Goal: Check status: Check status

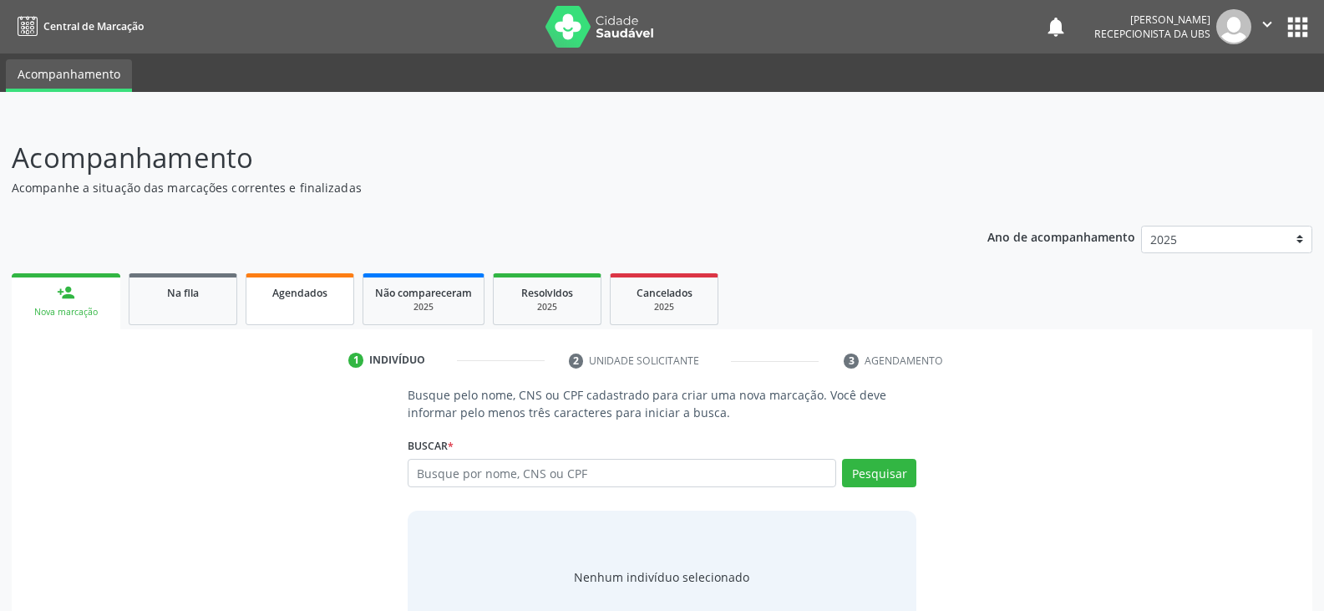
click at [287, 295] on span "Agendados" at bounding box center [299, 293] width 55 height 14
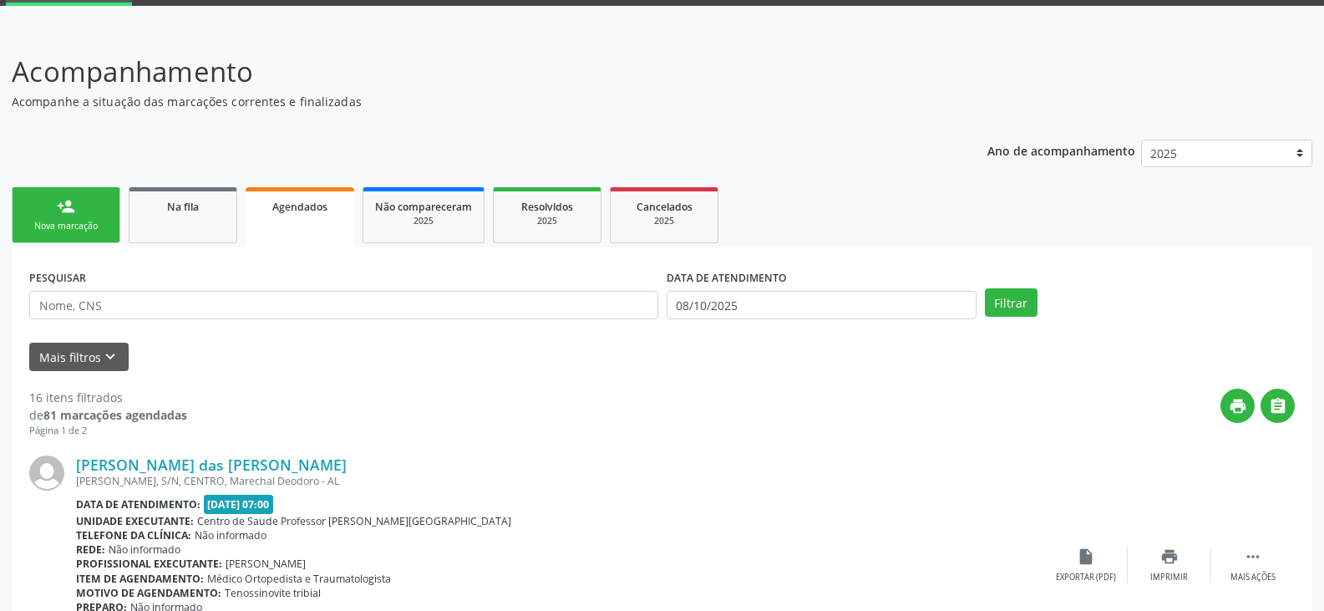
scroll to position [84, 0]
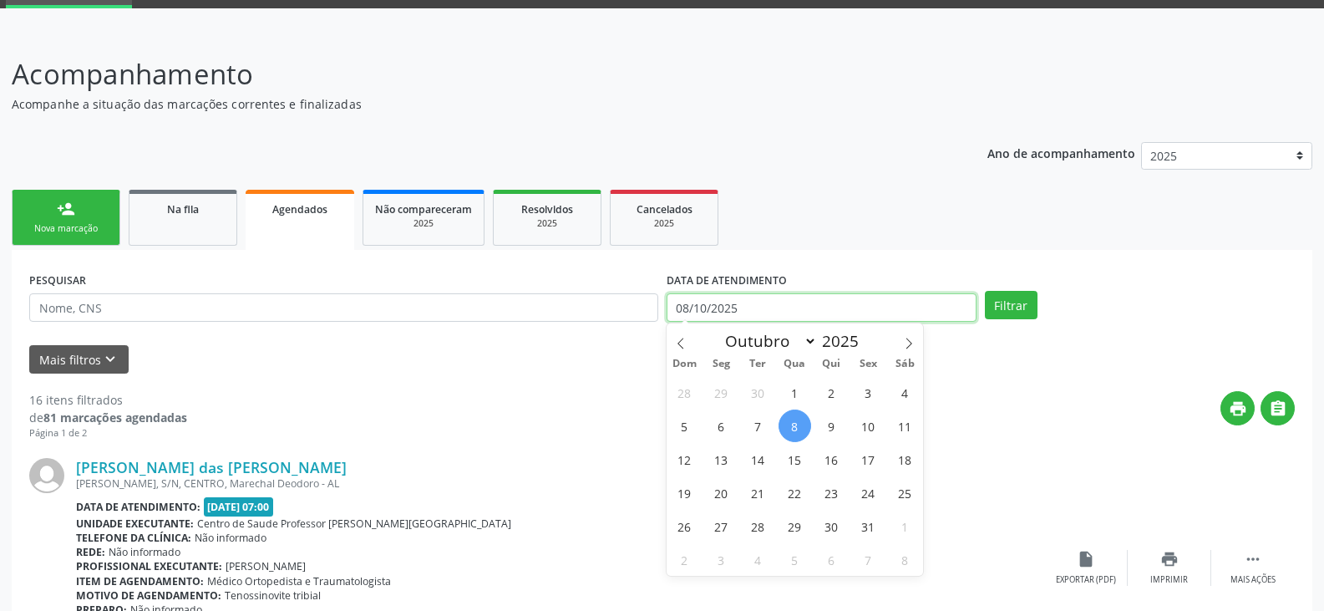
click at [689, 307] on input "08/10/2025" at bounding box center [822, 307] width 310 height 28
click at [798, 395] on span "1" at bounding box center [795, 392] width 33 height 33
type input "01/10/2025"
click at [798, 387] on span "1" at bounding box center [795, 392] width 33 height 33
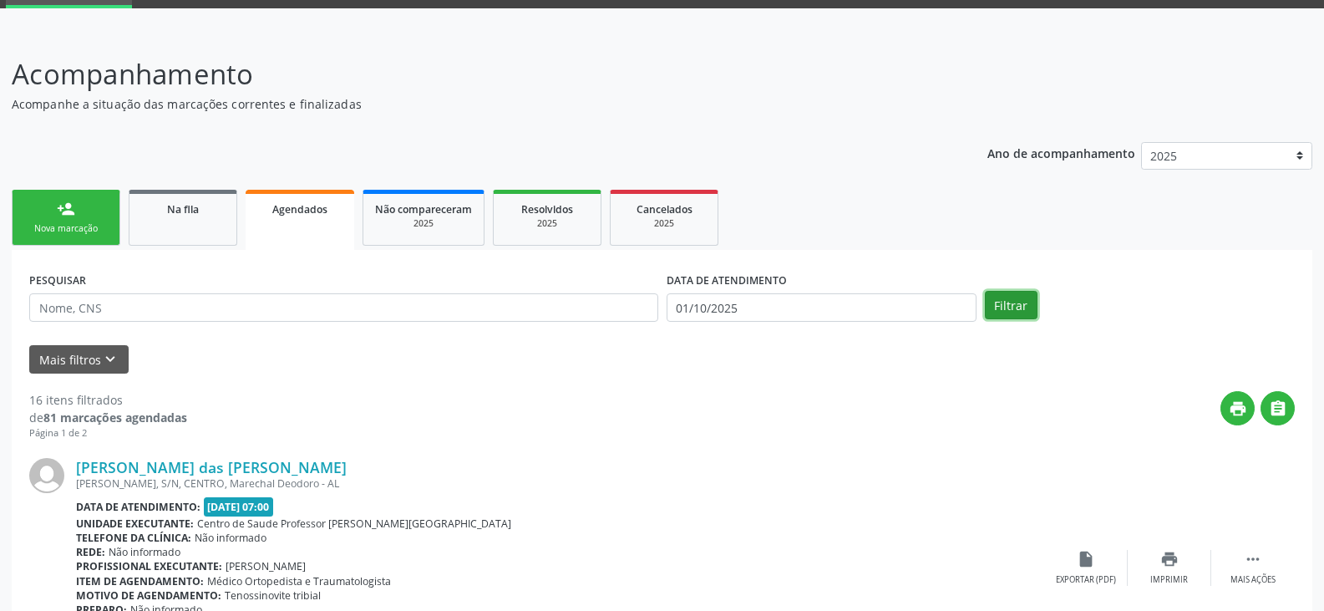
click at [1005, 301] on button "Filtrar" at bounding box center [1011, 305] width 53 height 28
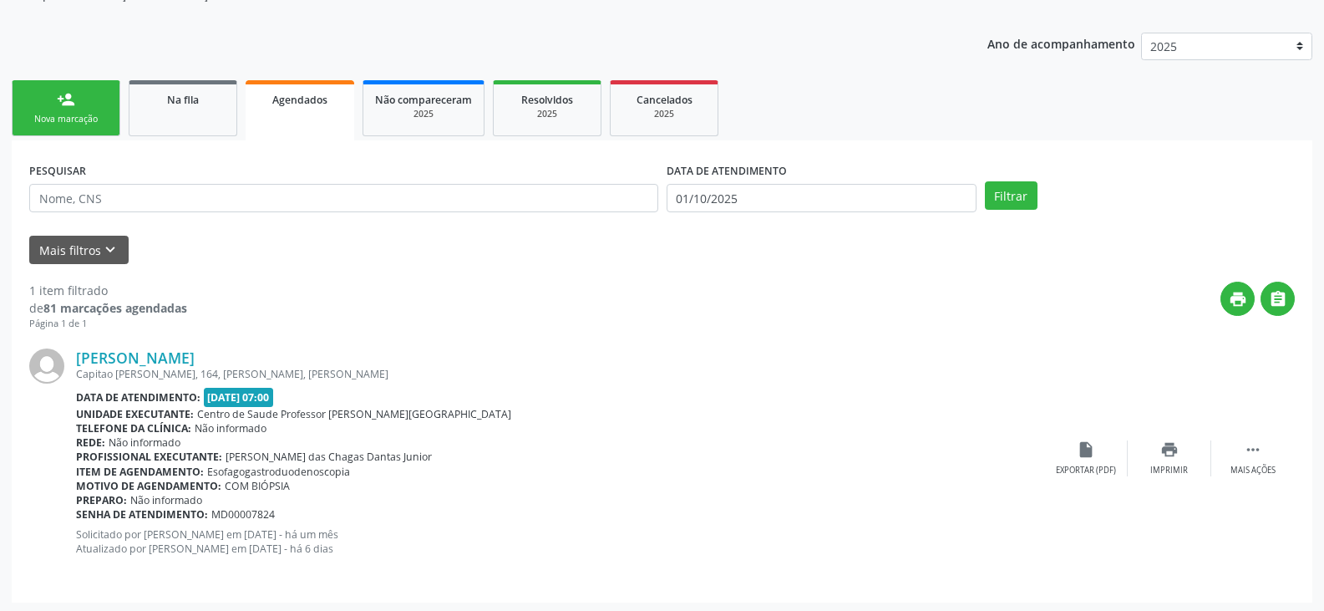
scroll to position [196, 0]
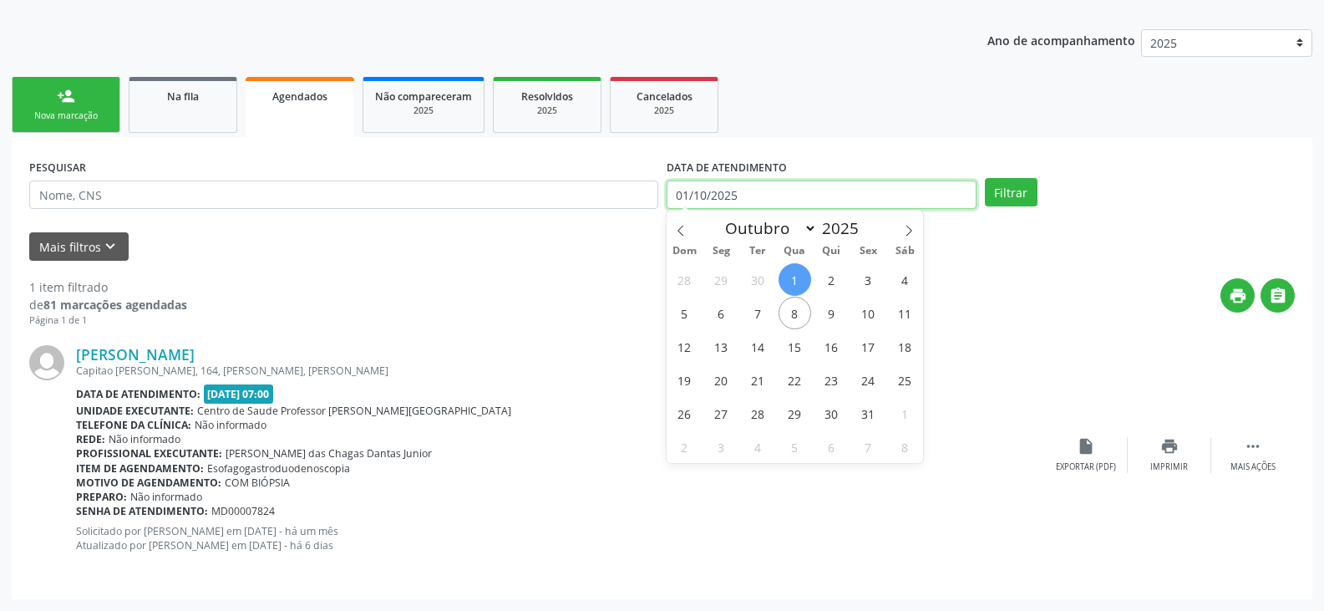
click at [672, 194] on input "01/10/2025" at bounding box center [822, 194] width 310 height 28
click at [765, 191] on input "01/10/2025" at bounding box center [822, 194] width 310 height 28
click at [677, 227] on icon at bounding box center [681, 231] width 12 height 12
select select "8"
click at [725, 278] on span "1" at bounding box center [721, 279] width 33 height 33
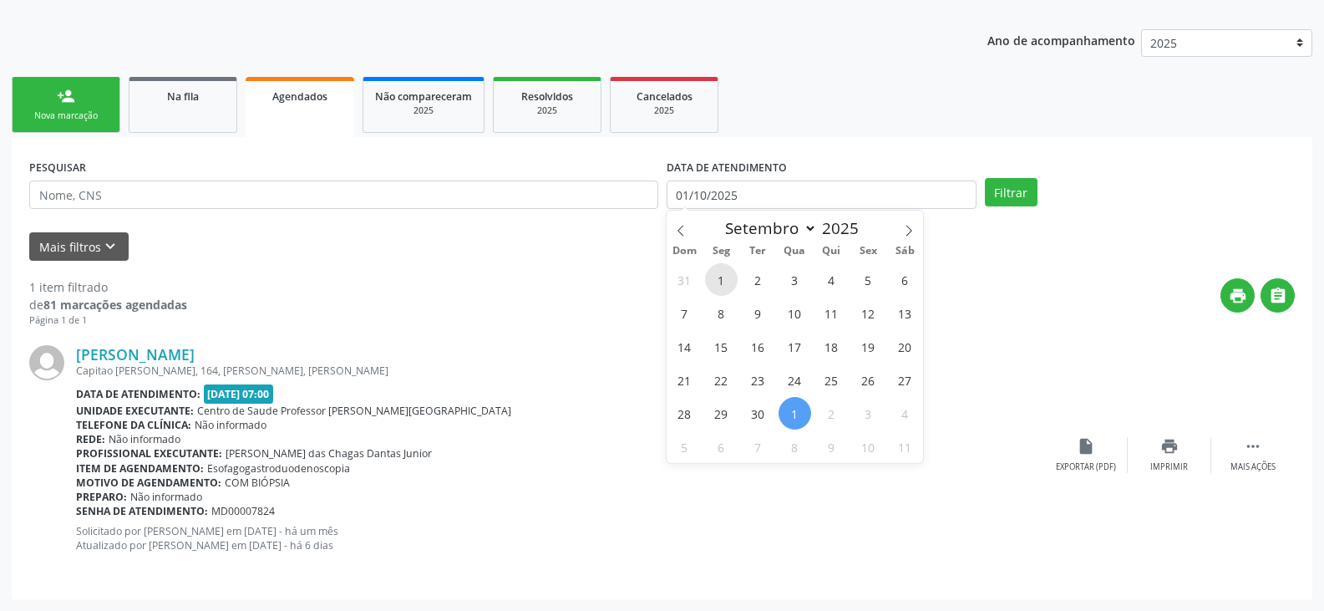
type input "[DATE]"
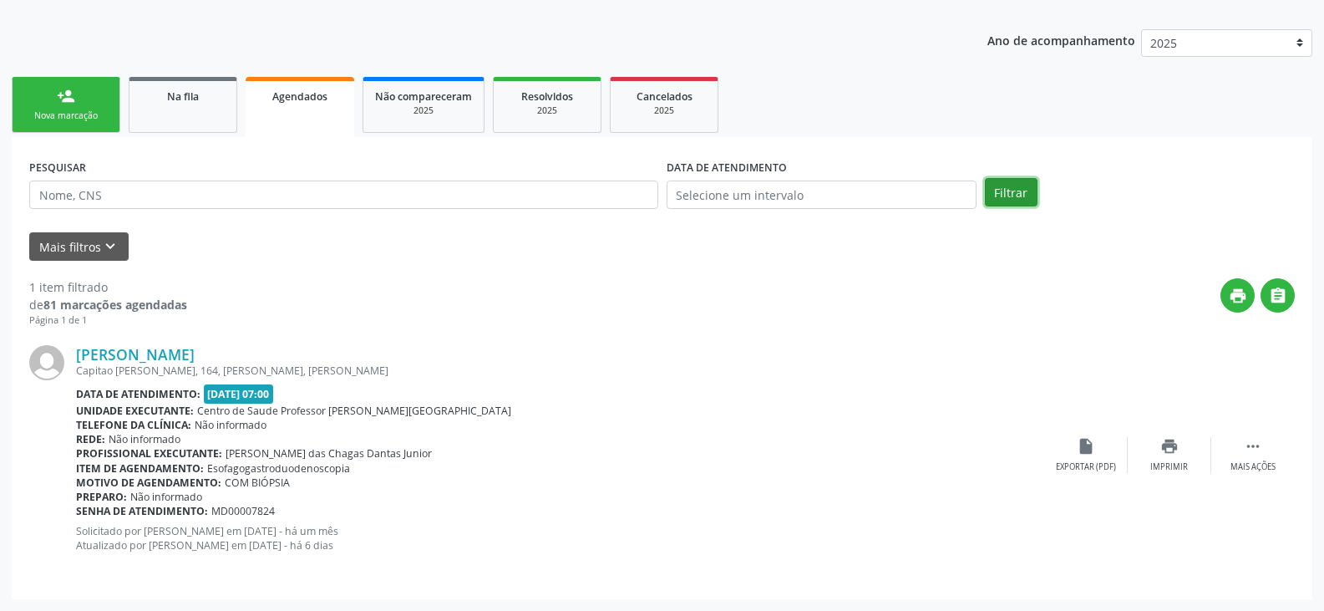
click at [1008, 190] on button "Filtrar" at bounding box center [1011, 192] width 53 height 28
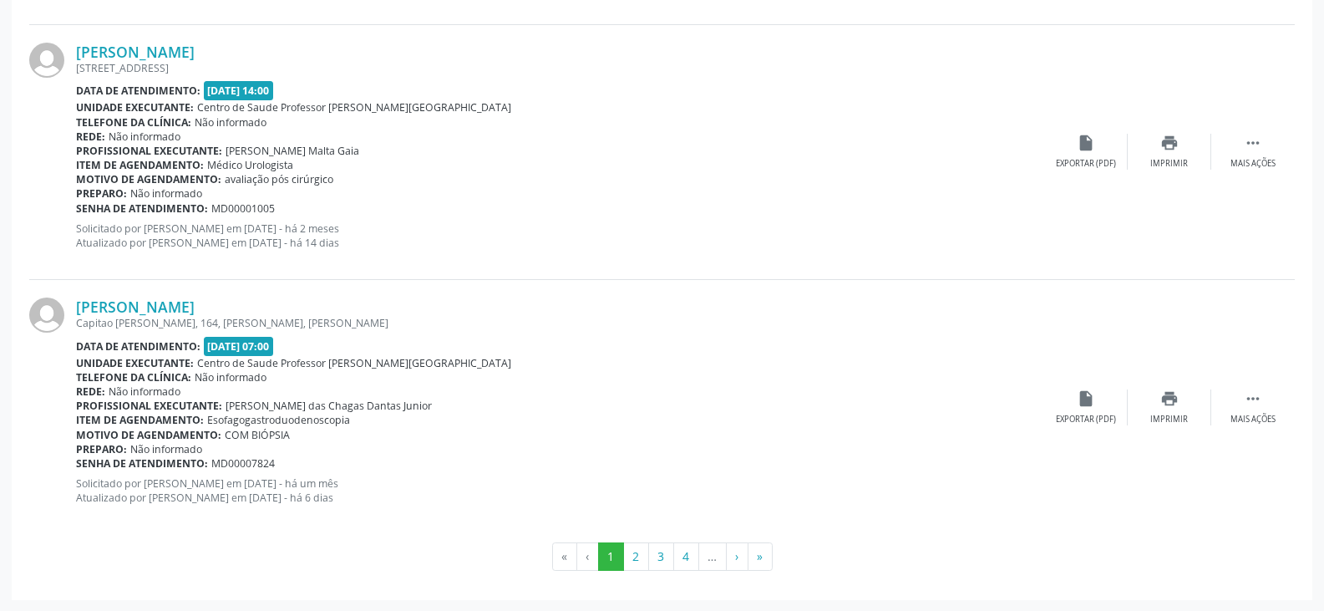
scroll to position [3802, 0]
click at [708, 559] on li "…" at bounding box center [713, 555] width 28 height 28
click at [693, 551] on button "4" at bounding box center [686, 555] width 26 height 28
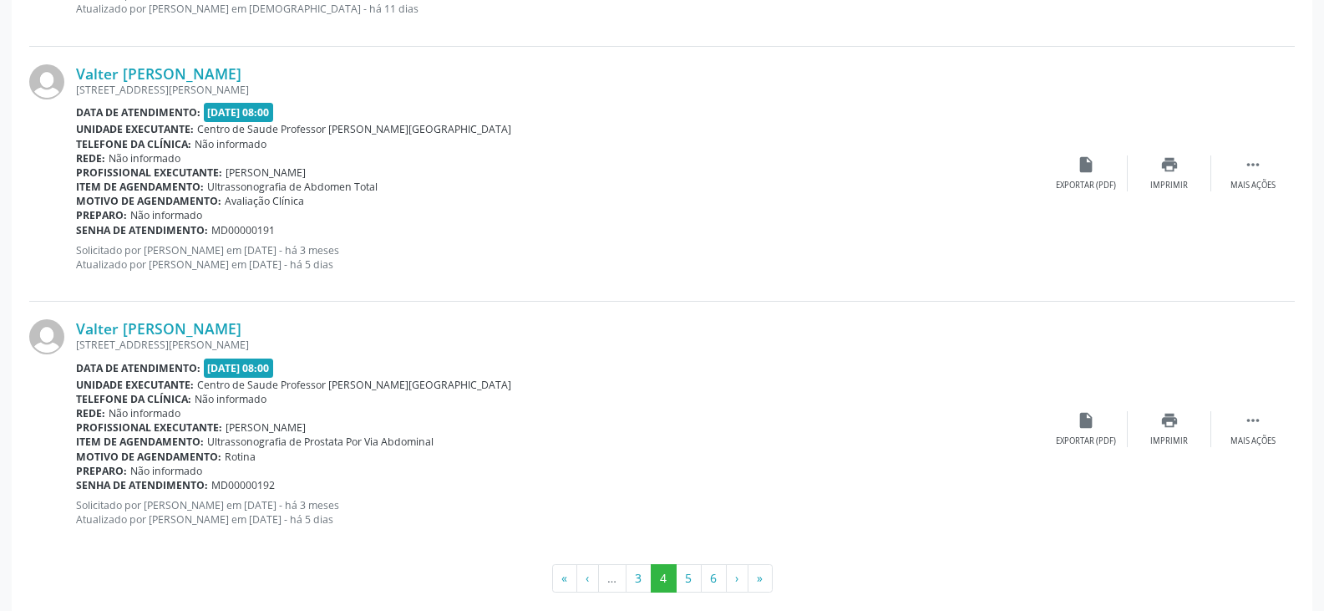
scroll to position [3838, 0]
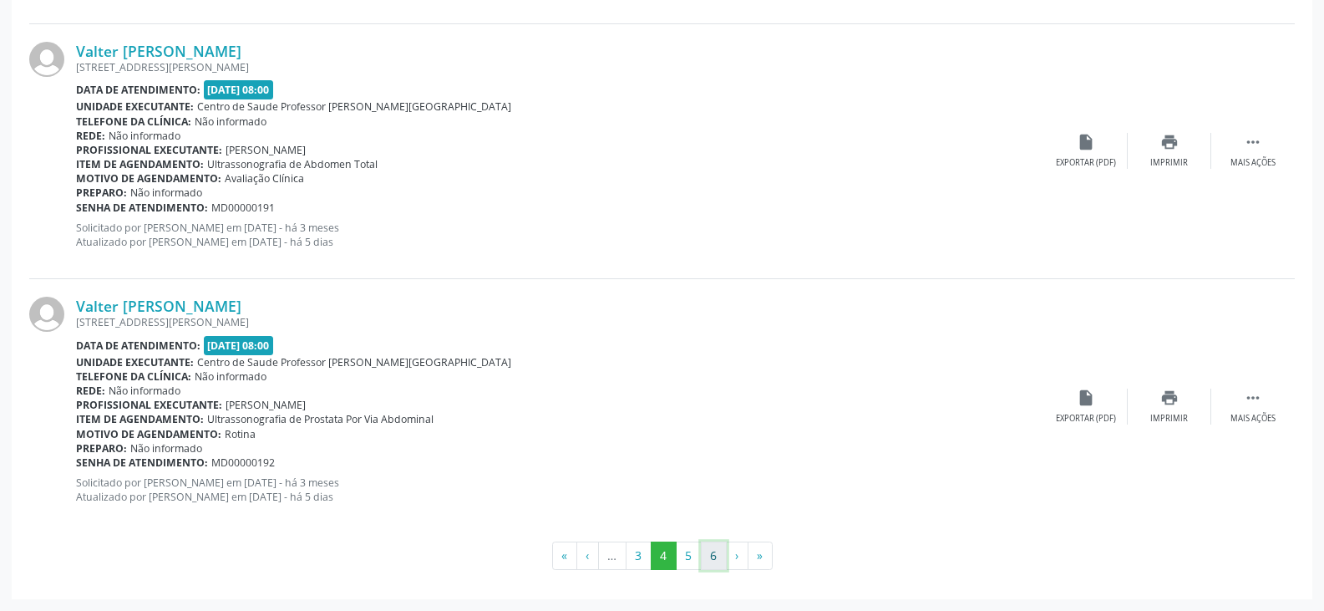
click at [714, 549] on button "6" at bounding box center [714, 555] width 26 height 28
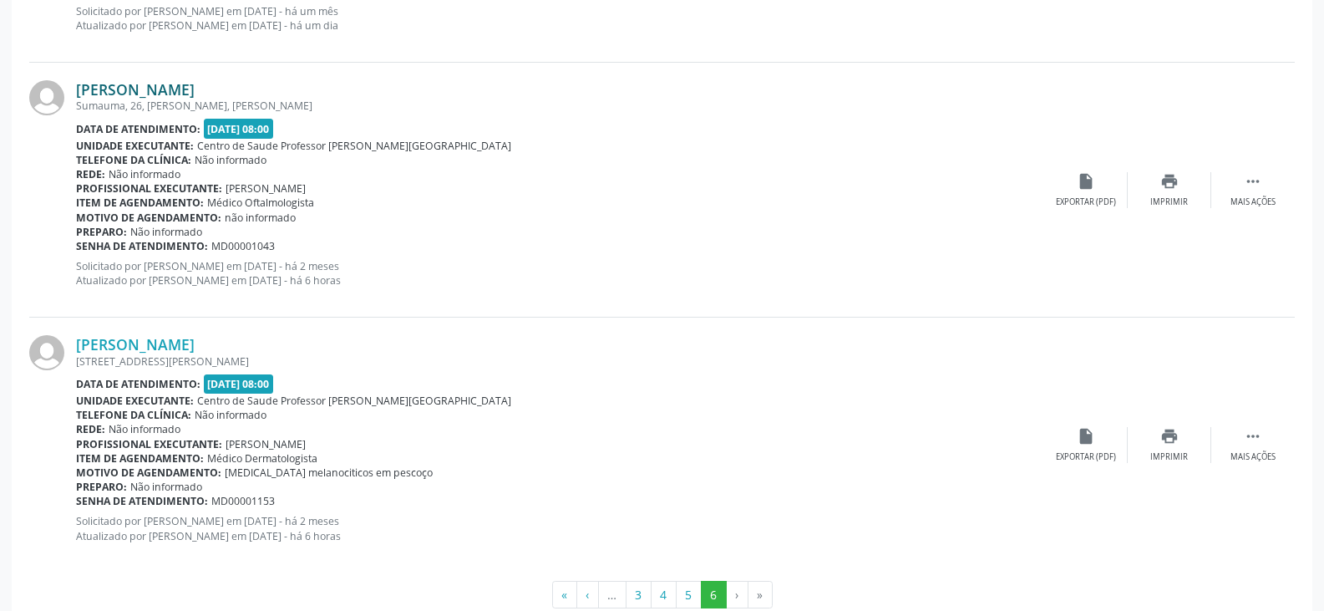
scroll to position [1523, 0]
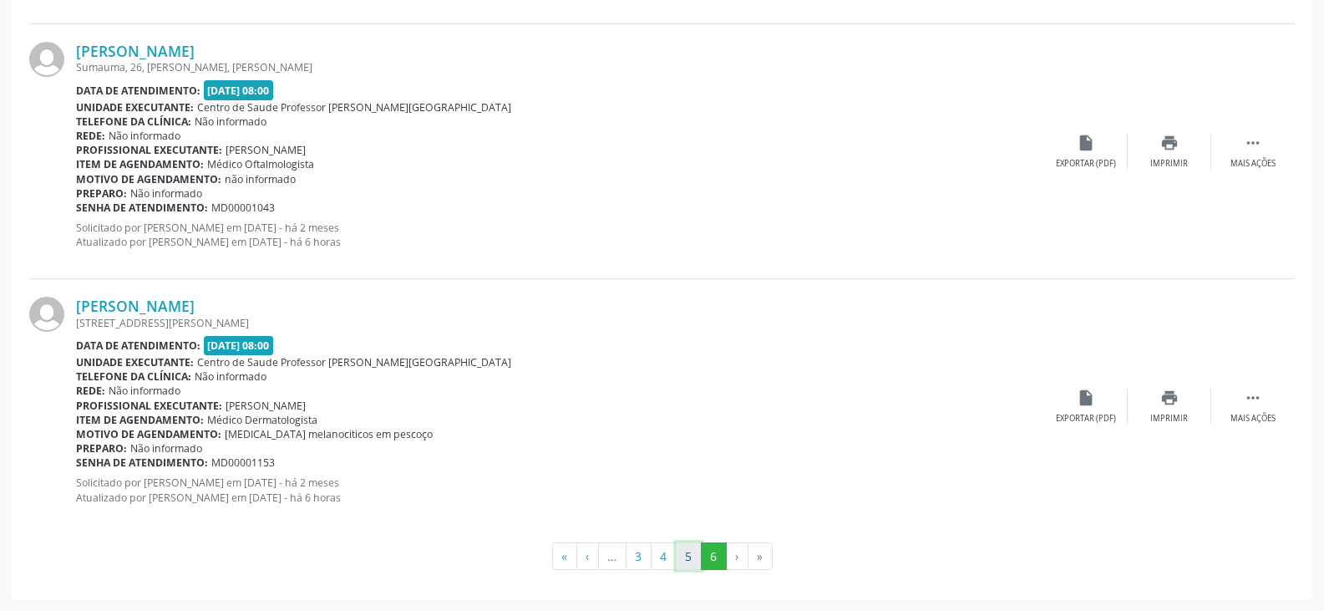
click at [688, 557] on button "5" at bounding box center [689, 556] width 26 height 28
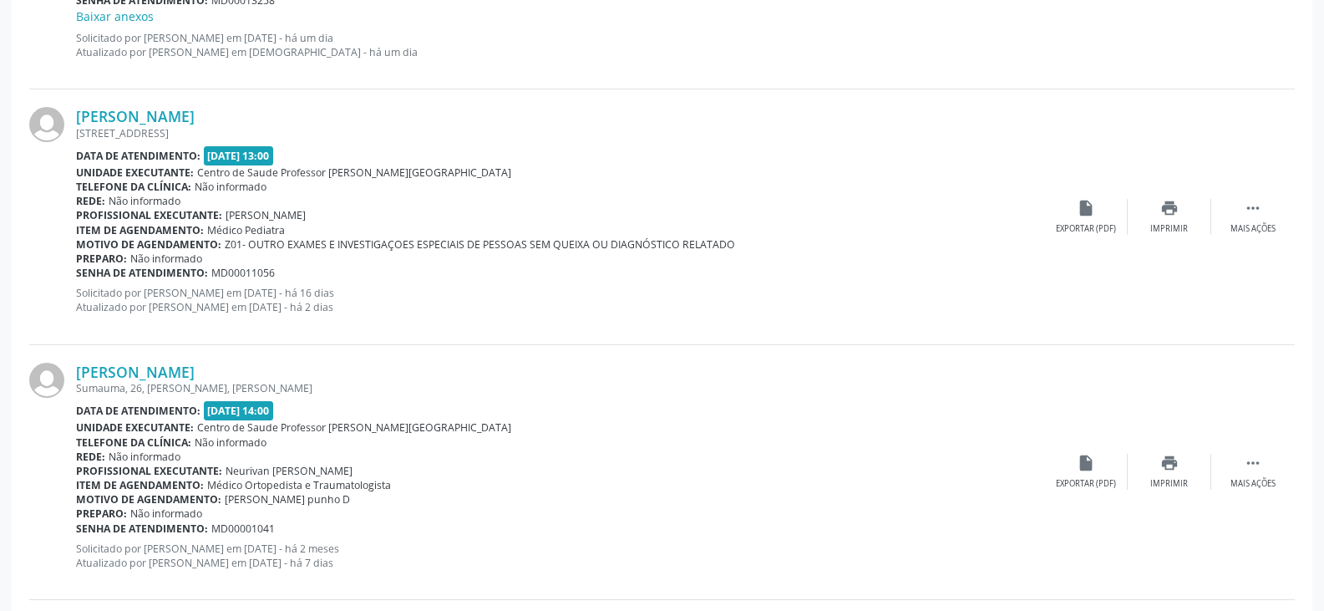
scroll to position [3486, 0]
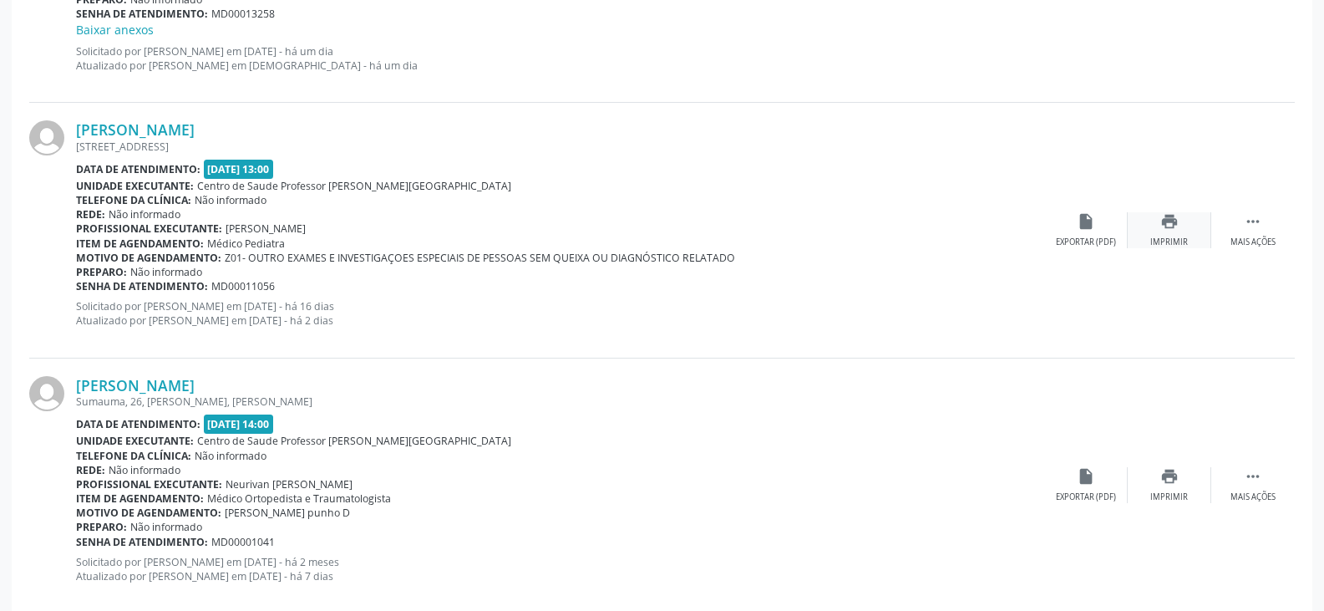
click at [1166, 221] on icon "print" at bounding box center [1170, 221] width 18 height 18
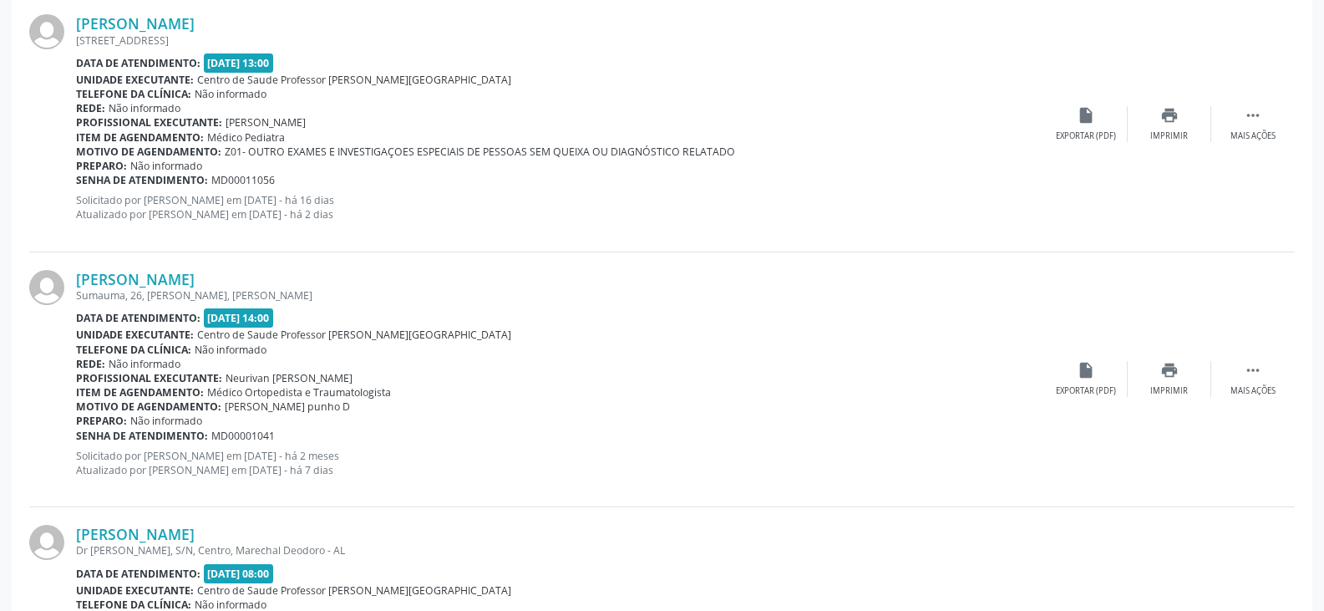
scroll to position [3820, 0]
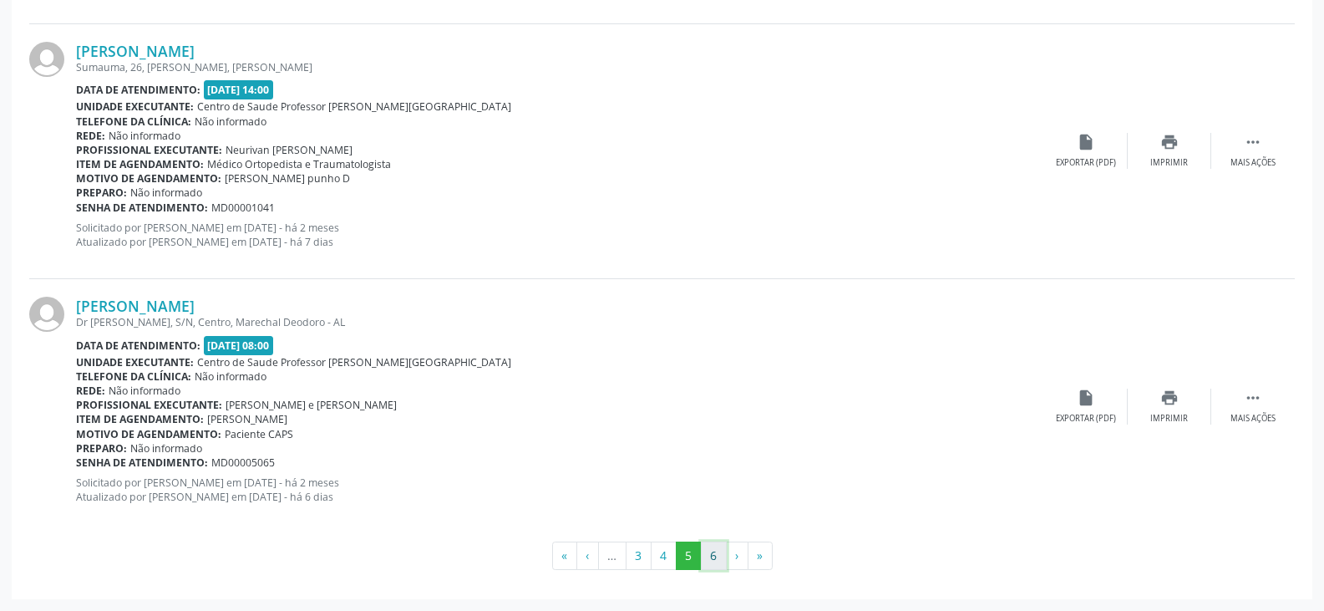
click at [720, 555] on button "6" at bounding box center [714, 555] width 26 height 28
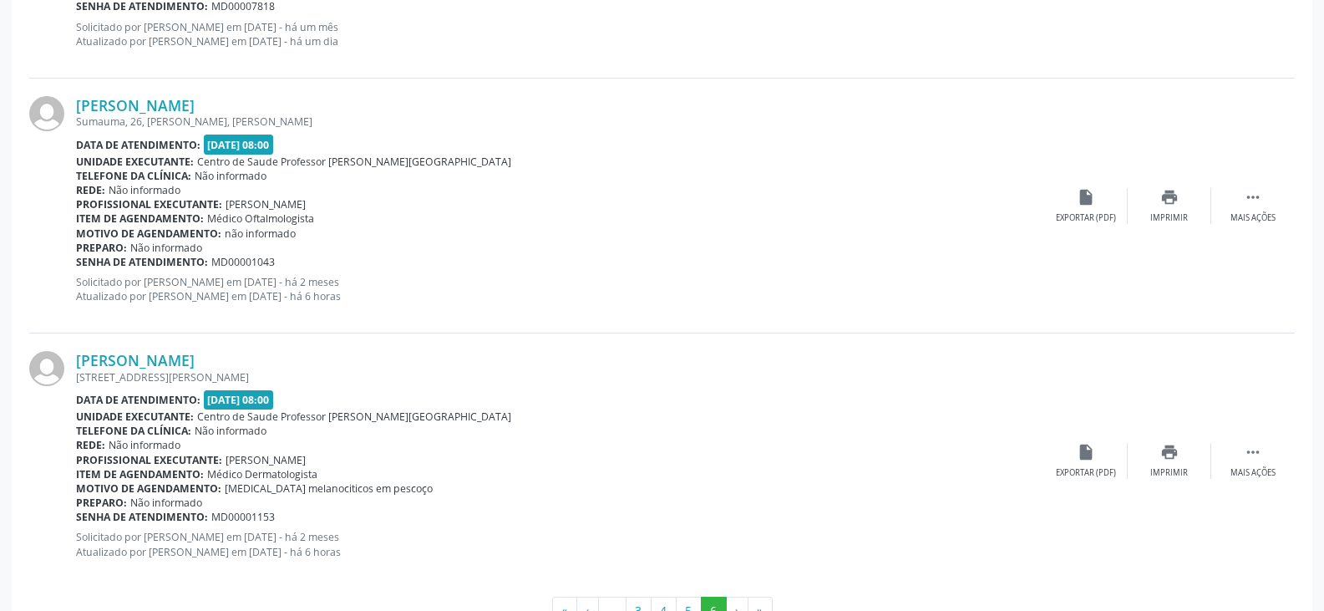
scroll to position [1523, 0]
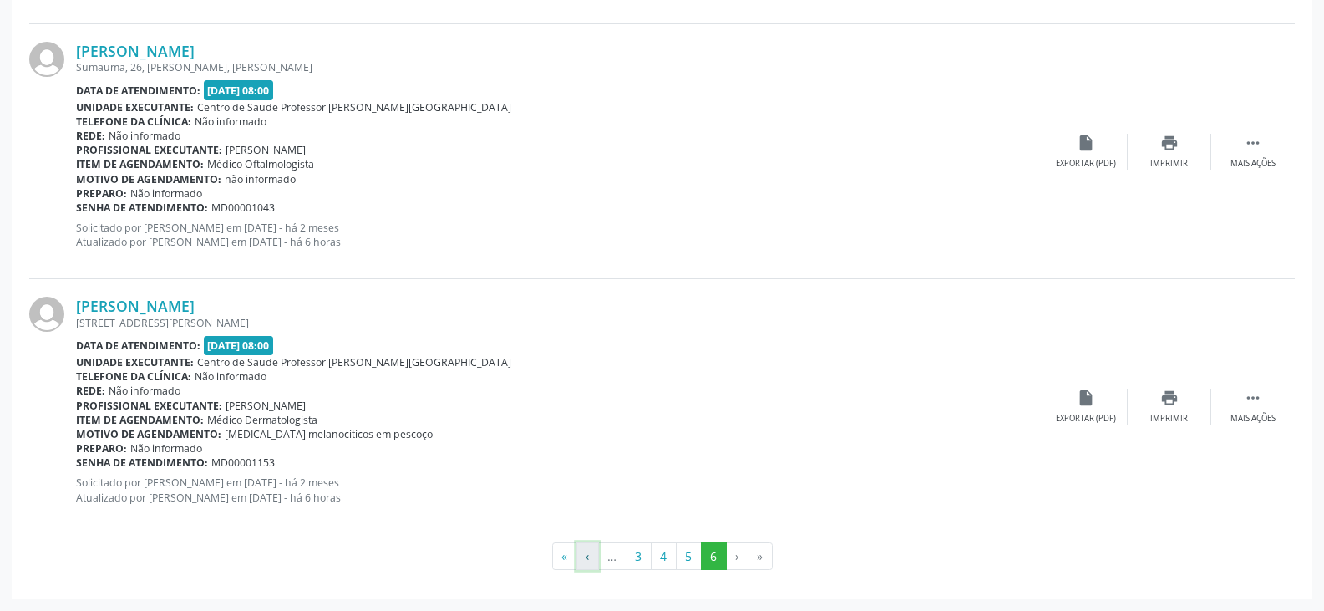
click at [591, 556] on button "‹" at bounding box center [588, 556] width 23 height 28
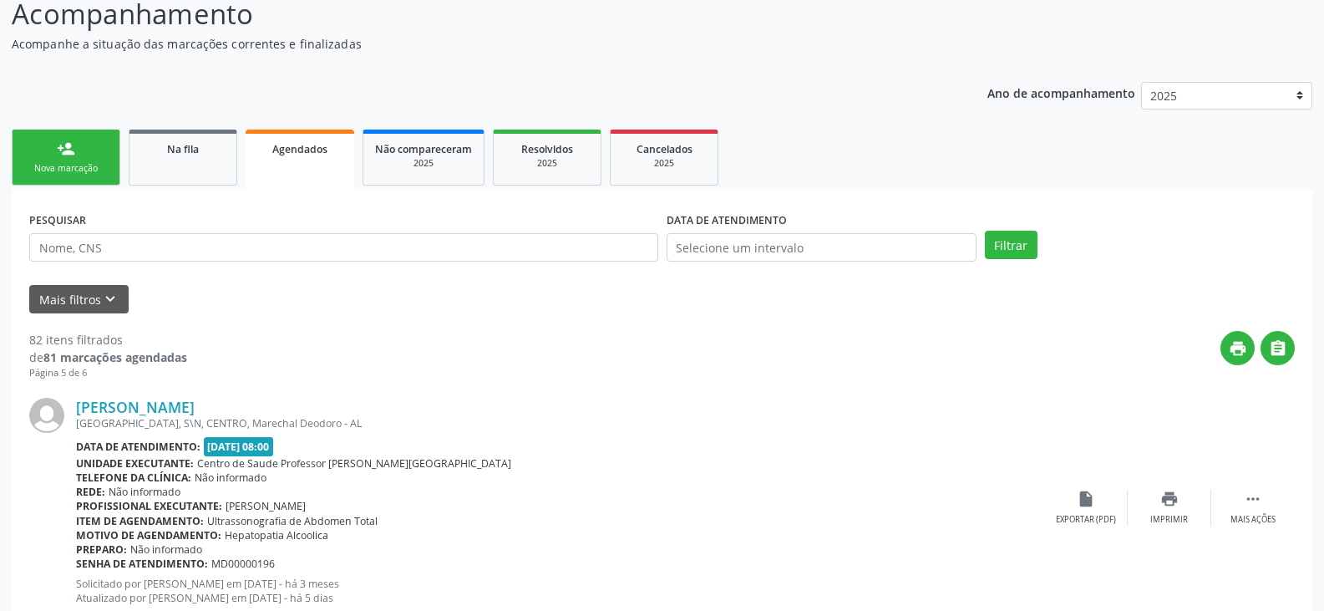
scroll to position [0, 0]
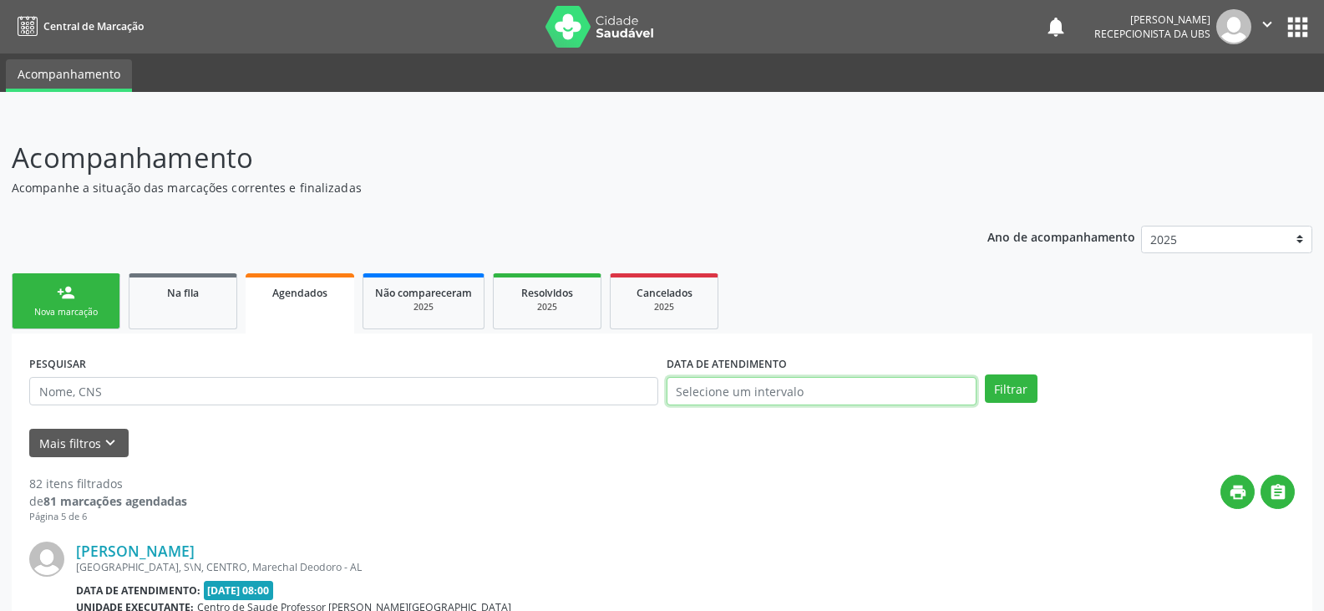
click at [753, 384] on input "text" at bounding box center [822, 391] width 310 height 28
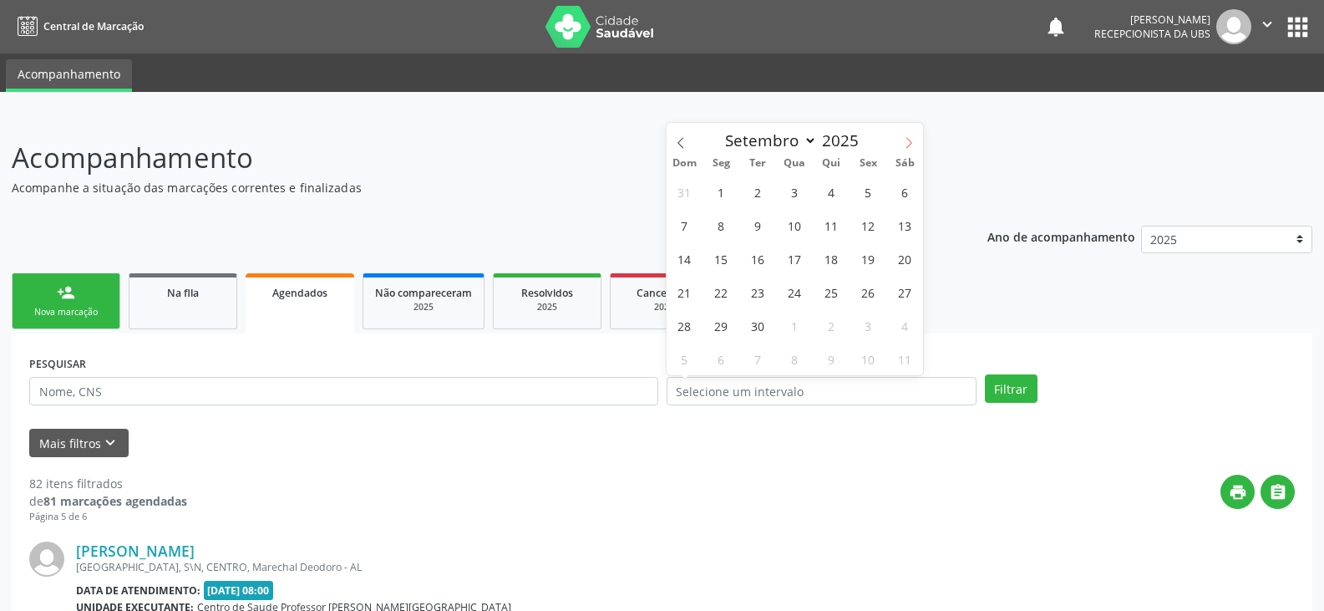
click at [905, 142] on icon at bounding box center [909, 143] width 12 height 12
select select "9"
click at [726, 258] on span "13" at bounding box center [721, 258] width 33 height 33
type input "[DATE]"
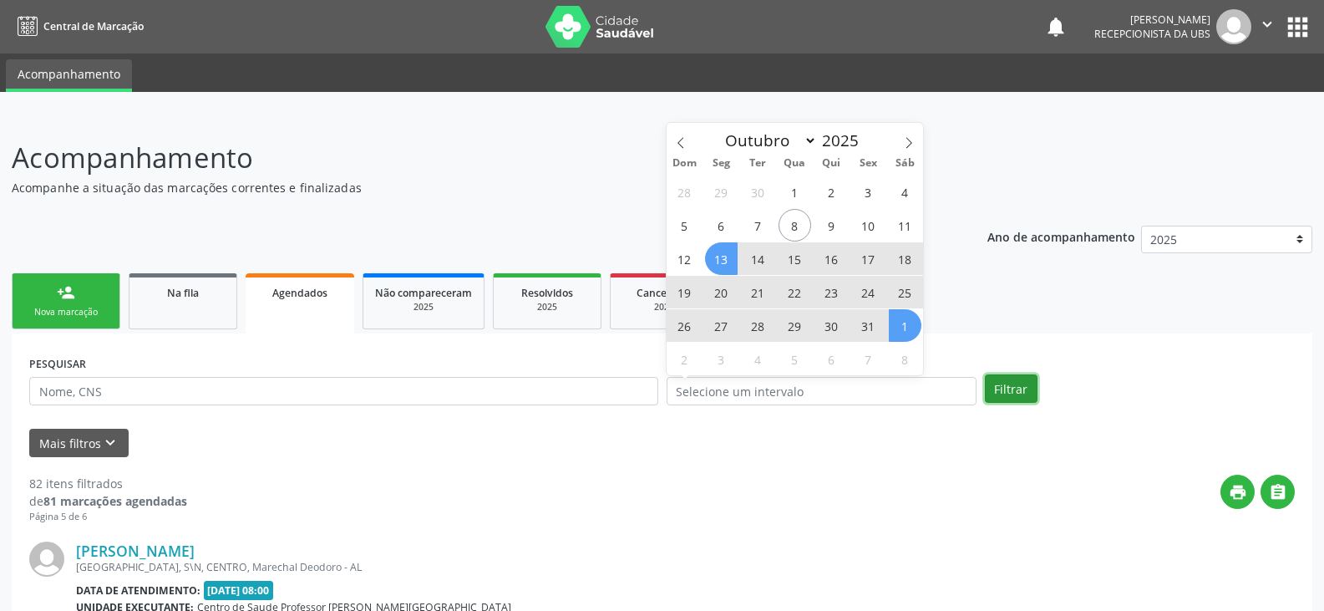
click at [1019, 383] on button "Filtrar" at bounding box center [1011, 388] width 53 height 28
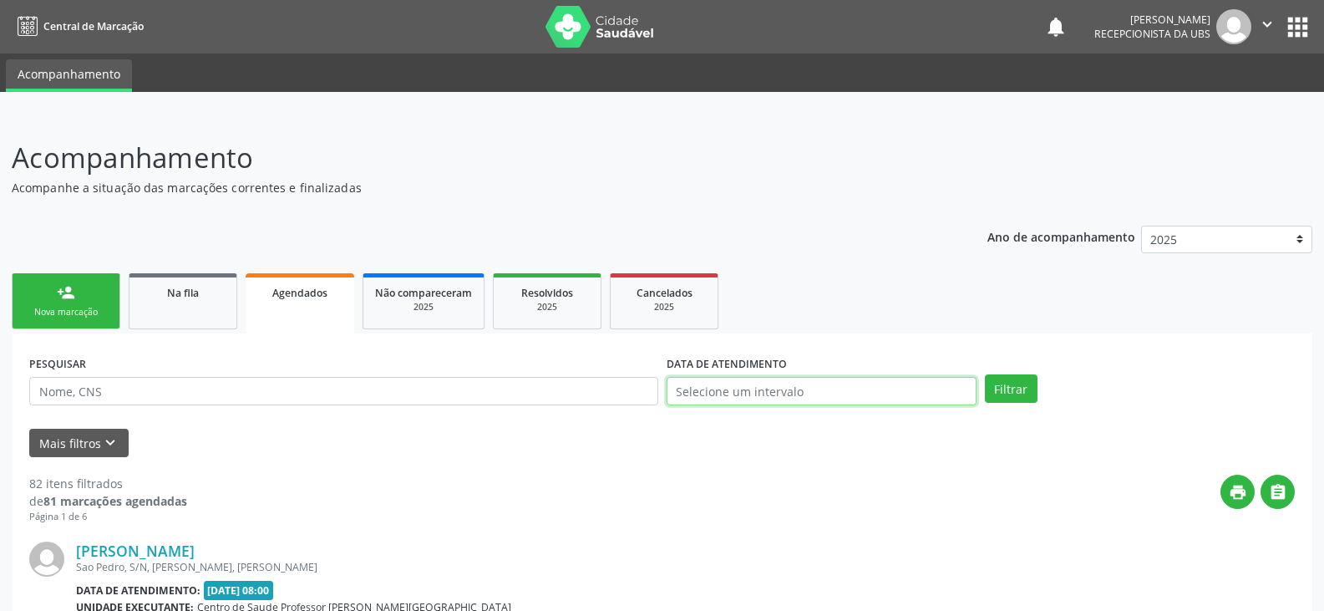
click at [722, 382] on input "text" at bounding box center [822, 391] width 310 height 28
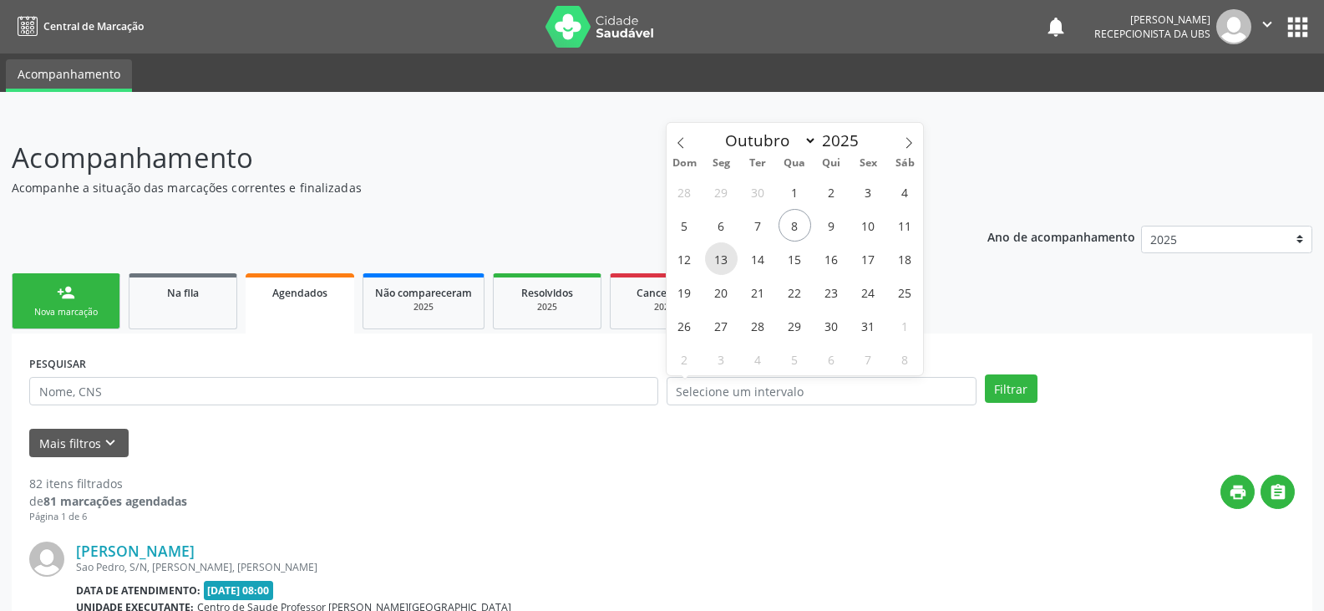
click at [719, 255] on span "13" at bounding box center [721, 258] width 33 height 33
type input "[DATE]"
click at [719, 255] on span "13" at bounding box center [721, 258] width 33 height 33
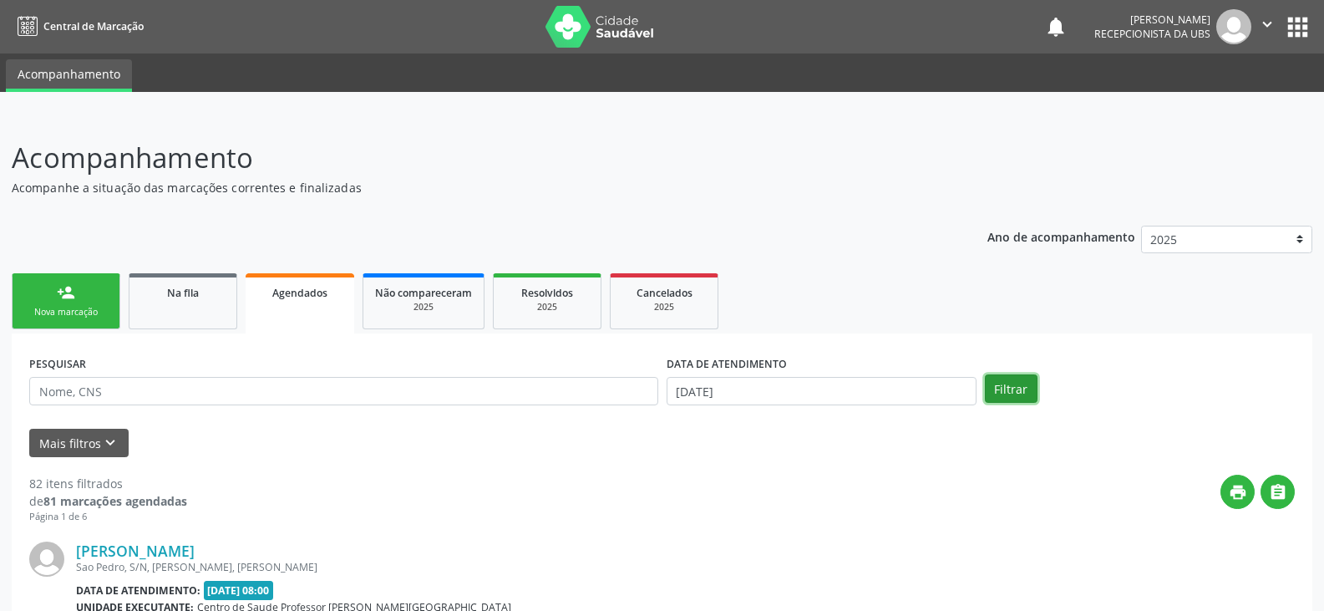
click at [1016, 380] on button "Filtrar" at bounding box center [1011, 388] width 53 height 28
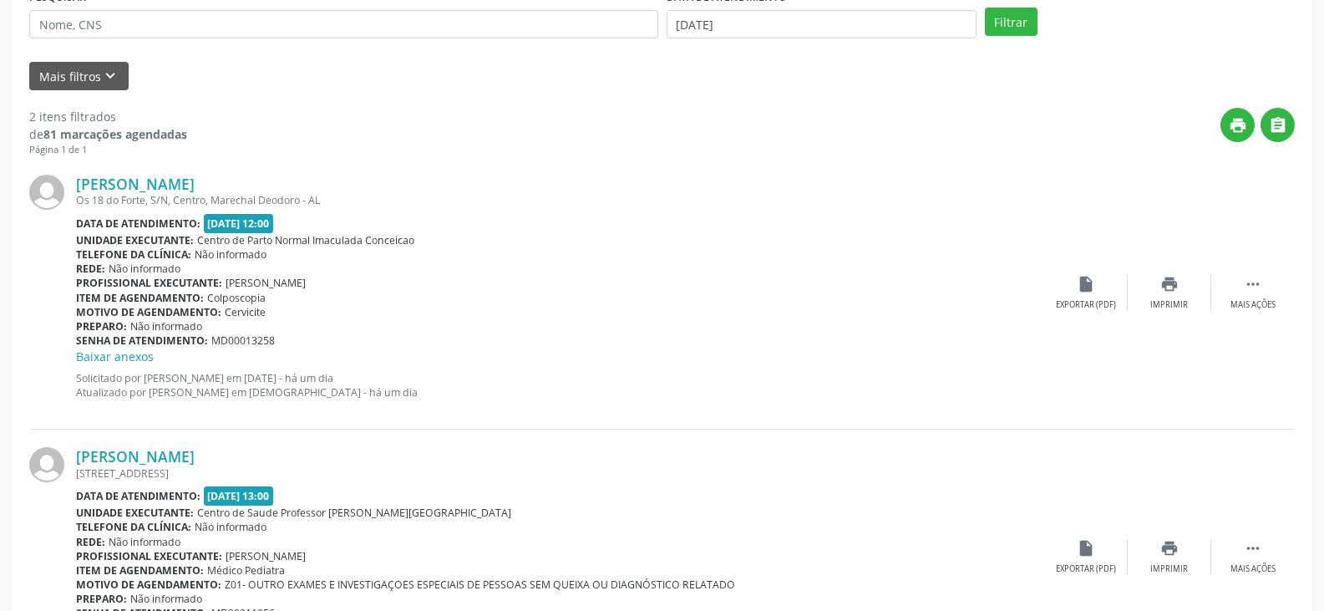
scroll to position [135, 0]
